Goal: Task Accomplishment & Management: Manage account settings

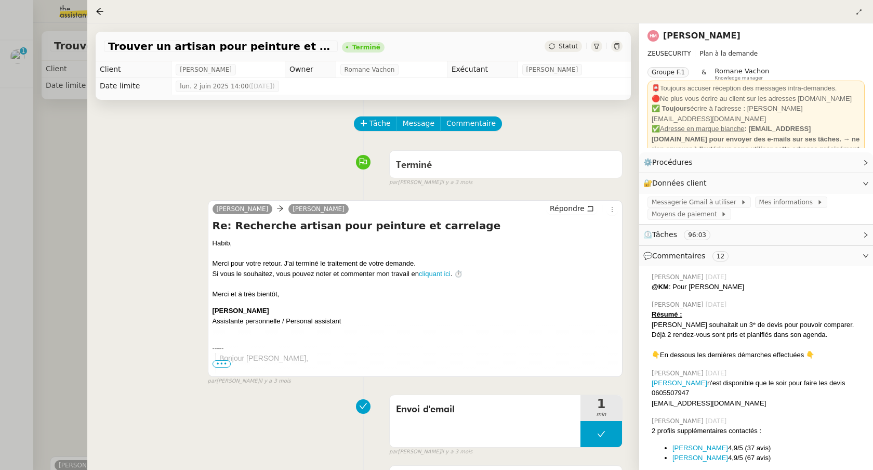
click at [16, 52] on div at bounding box center [436, 235] width 873 height 470
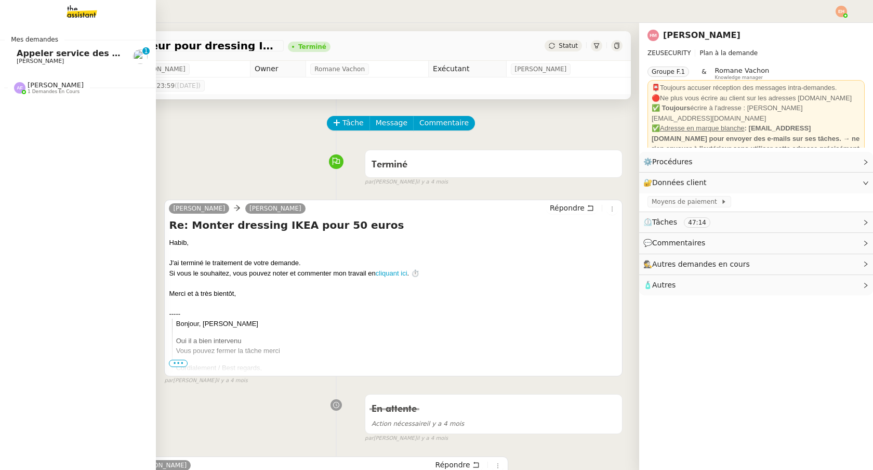
click at [17, 52] on span "Appeler service des impôts foncier" at bounding box center [98, 53] width 163 height 10
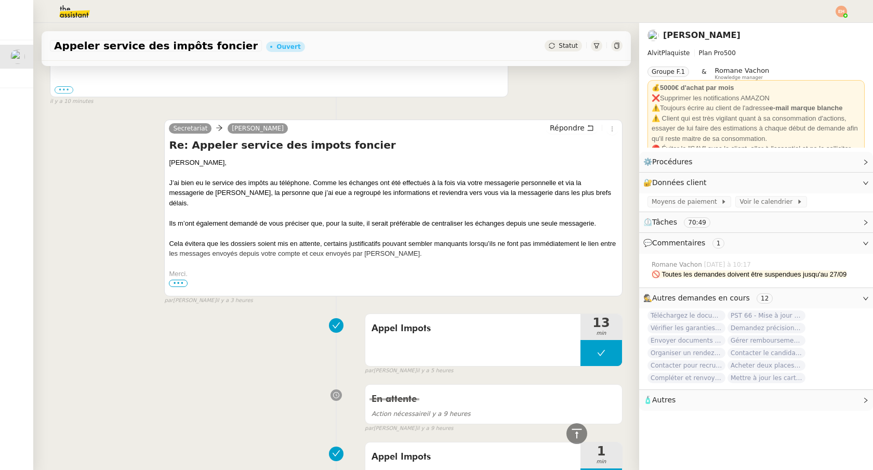
scroll to position [321, 0]
drag, startPoint x: 222, startPoint y: 182, endPoint x: 331, endPoint y: 183, distance: 109.1
click at [331, 183] on div "J’ai bien eu le service des impôts au téléphone. Comme les échanges ont été eff…" at bounding box center [393, 192] width 449 height 31
click at [242, 207] on div at bounding box center [393, 212] width 449 height 10
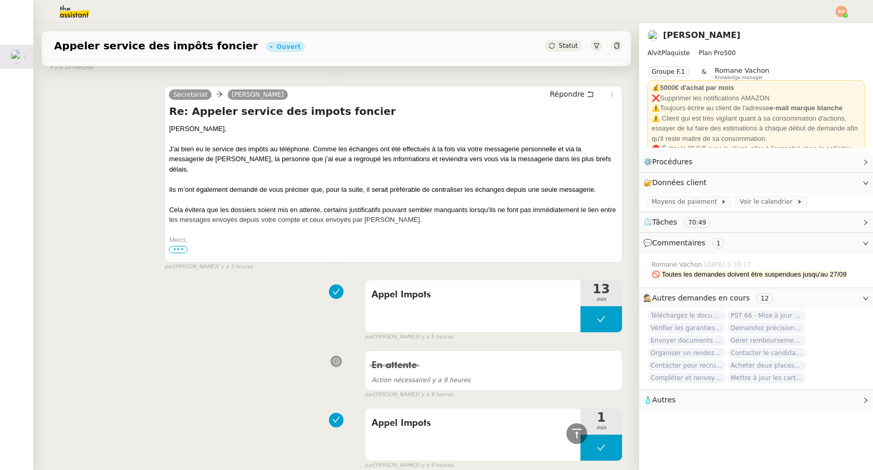
scroll to position [357, 0]
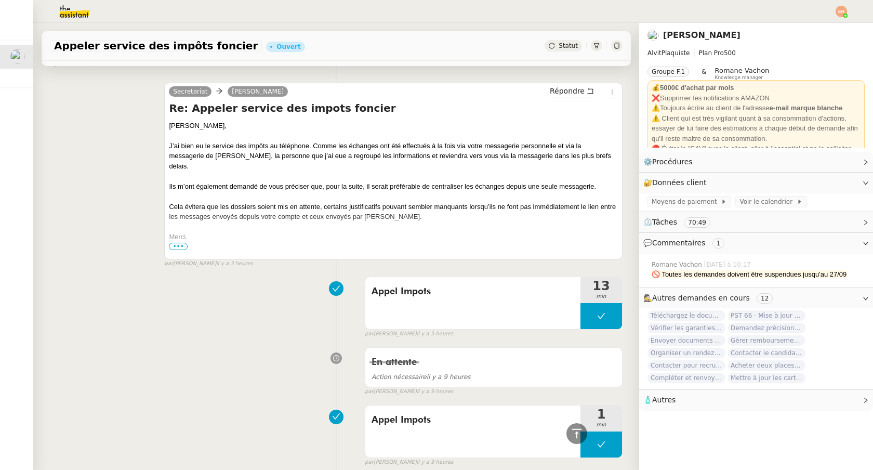
click at [841, 11] on img at bounding box center [840, 11] width 11 height 11
click at [801, 29] on span "Suivi" at bounding box center [804, 29] width 18 height 8
